Goal: Communication & Community: Participate in discussion

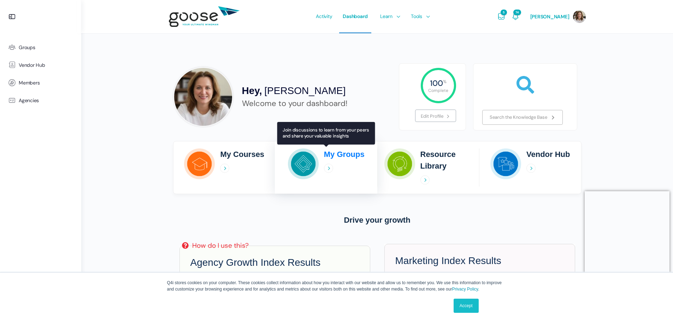
click at [339, 153] on h2 "My Groups" at bounding box center [344, 154] width 41 height 12
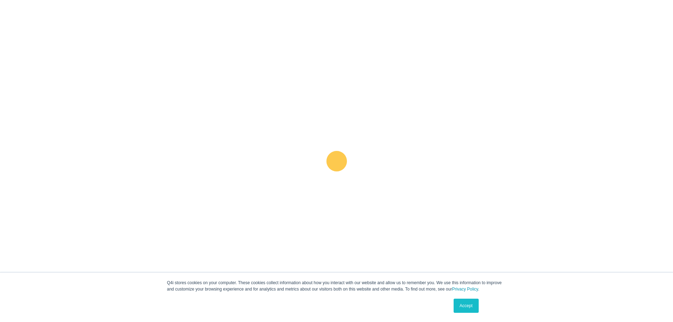
click at [331, 170] on icon at bounding box center [328, 168] width 9 height 9
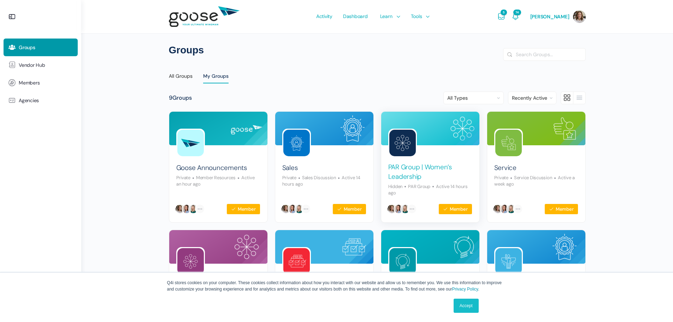
click at [437, 165] on link "PAR Group | Women’s Leadership" at bounding box center [430, 171] width 84 height 19
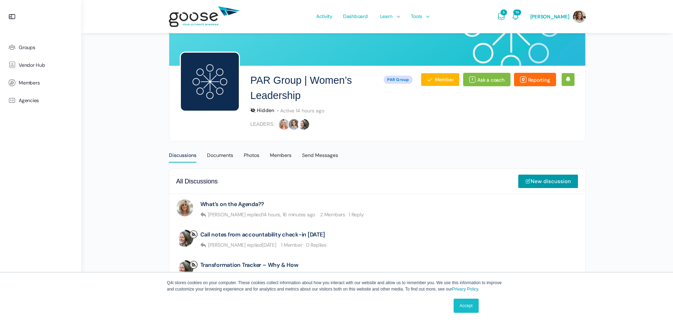
scroll to position [94, 0]
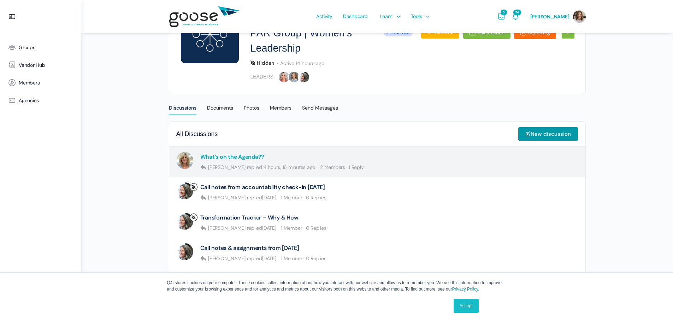
click at [215, 157] on link "What’s on the Agenda??" at bounding box center [232, 156] width 64 height 7
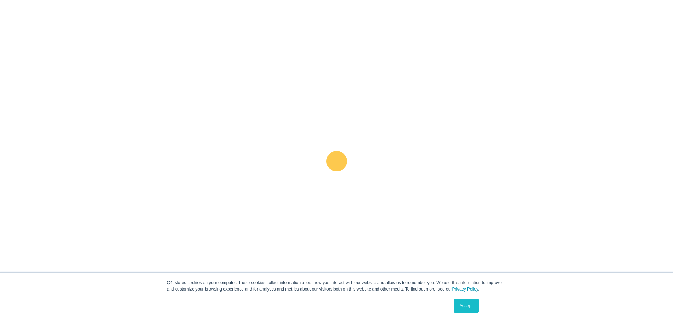
click at [238, 185] on link "Call notes from accountability check-in [DATE]" at bounding box center [262, 187] width 125 height 7
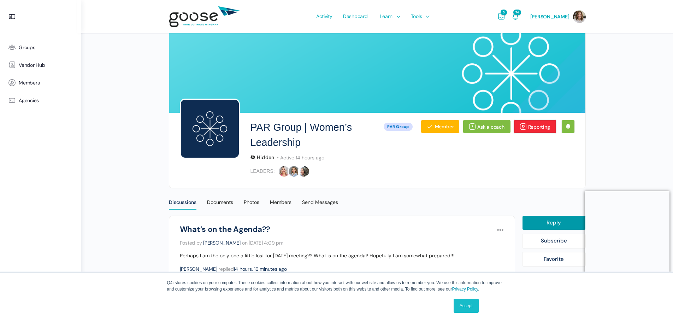
click at [541, 127] on link "Reporting" at bounding box center [535, 126] width 42 height 13
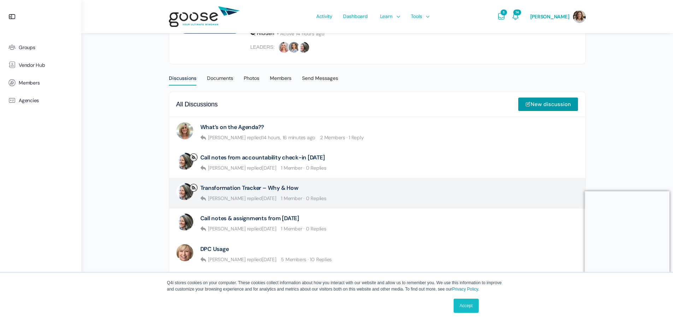
scroll to position [77, 0]
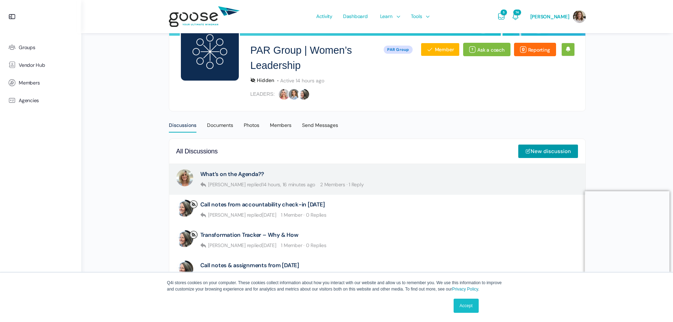
click at [287, 189] on div "What’s on the Agenda?? [PERSON_NAME] replied 14 hours, 16 minutes ago 2 Members…" at bounding box center [282, 179] width 164 height 20
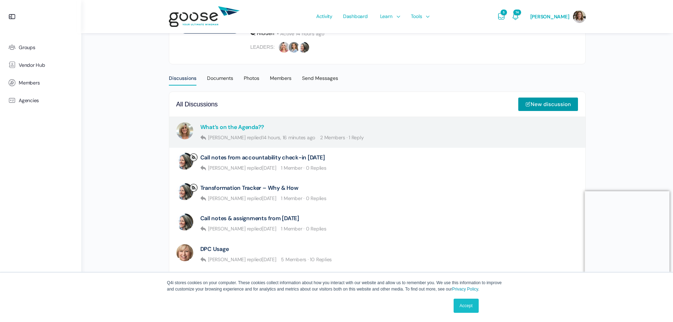
click at [226, 127] on link "What’s on the Agenda??" at bounding box center [232, 127] width 64 height 7
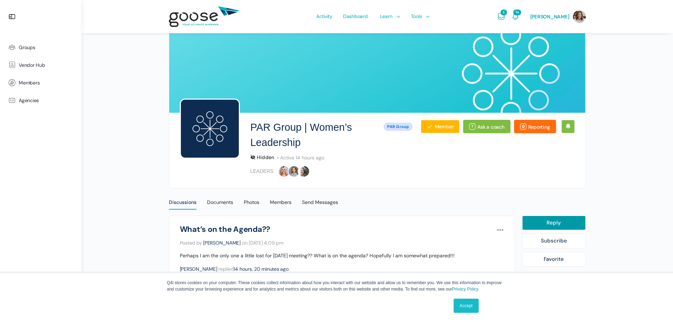
scroll to position [110, 0]
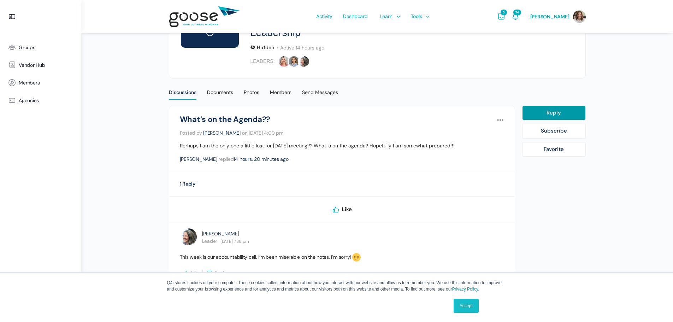
click at [467, 308] on link "Accept" at bounding box center [466, 305] width 25 height 14
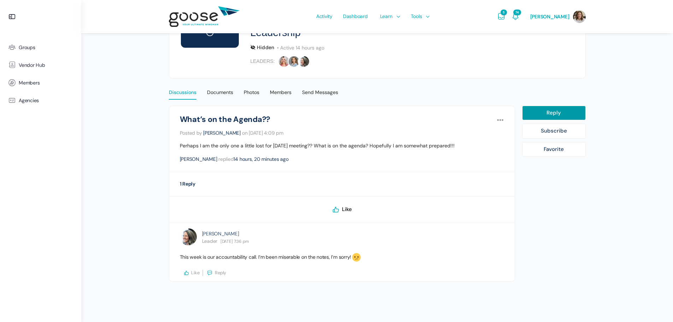
click at [179, 92] on div "Discussions" at bounding box center [183, 94] width 28 height 11
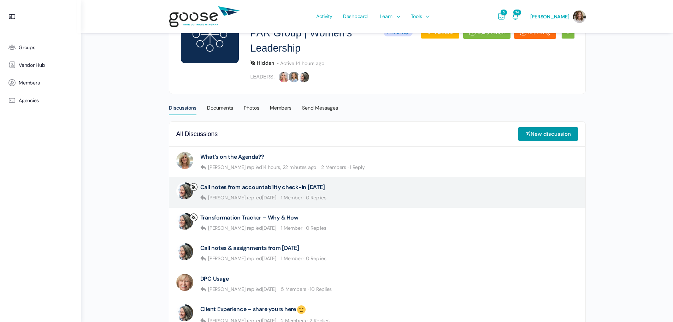
scroll to position [94, 0]
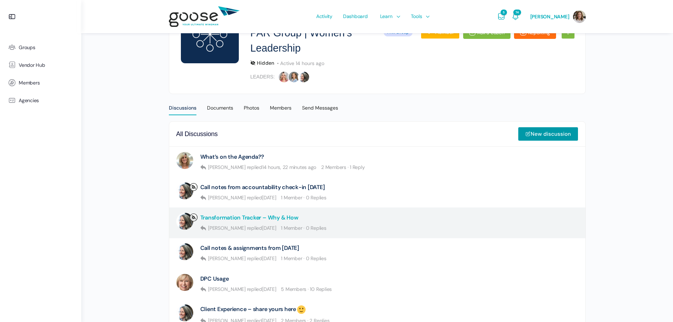
click at [242, 219] on link "Transformation Tracker – Why & How" at bounding box center [249, 217] width 98 height 7
